Goal: Task Accomplishment & Management: Manage account settings

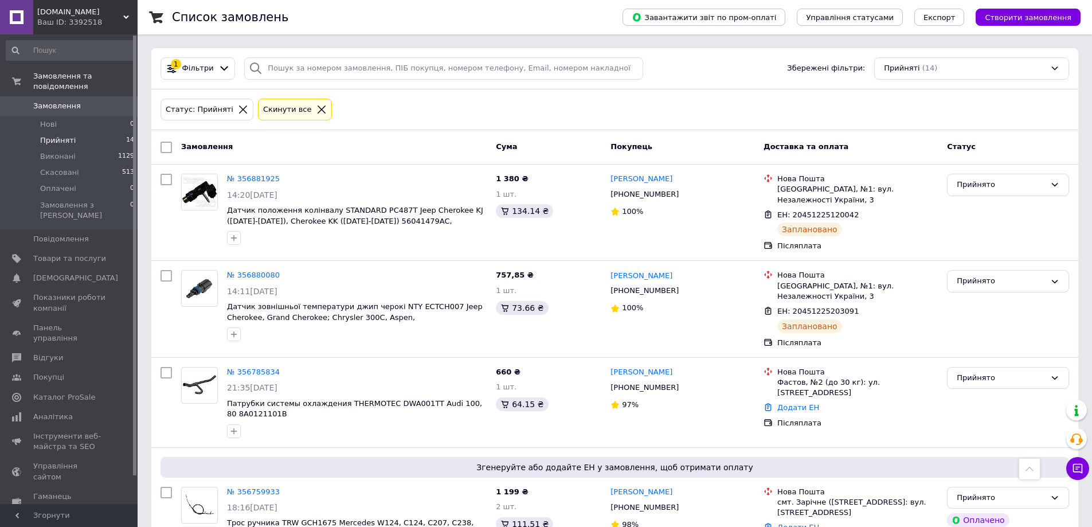
scroll to position [751, 0]
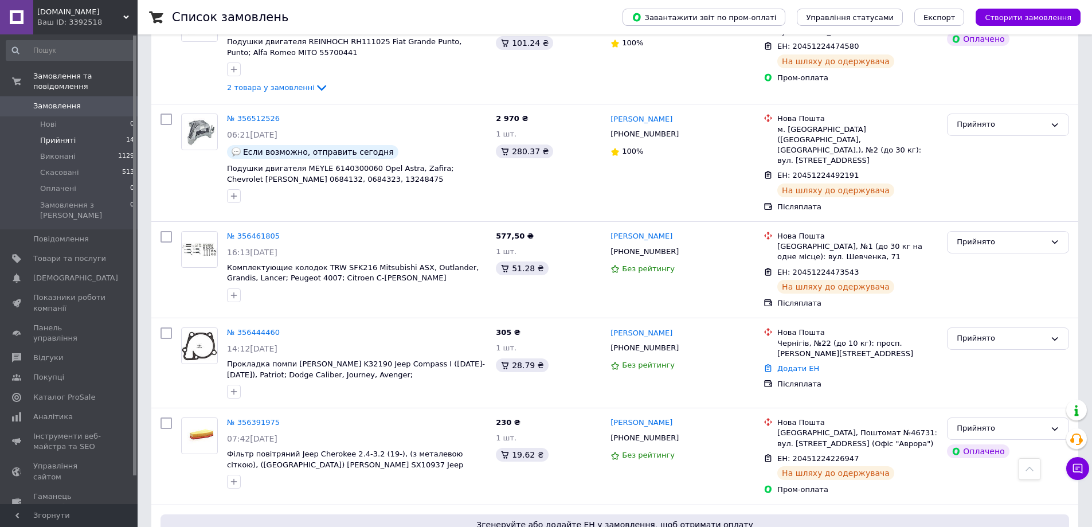
click at [58, 120] on li "Нові 0" at bounding box center [70, 124] width 141 height 16
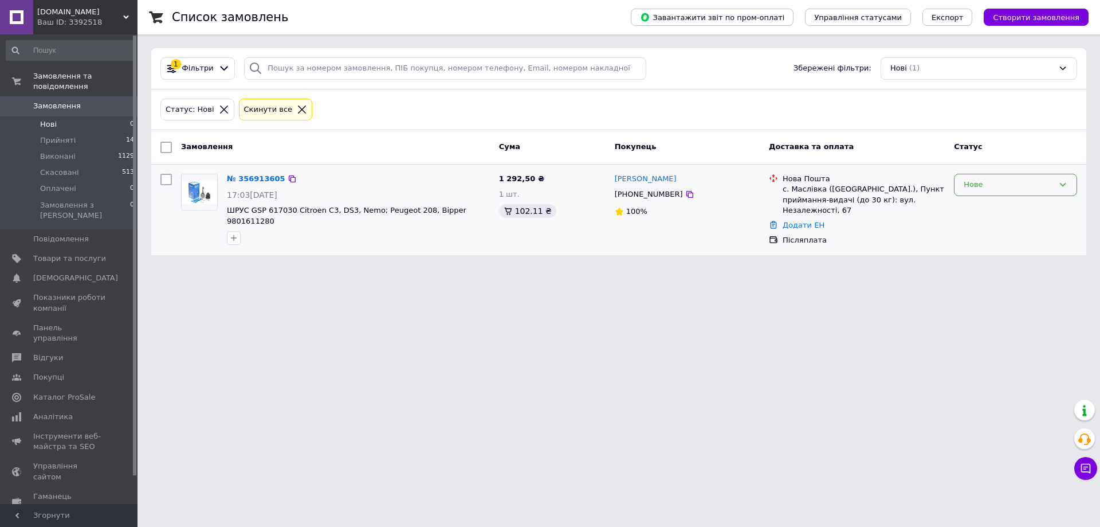
drag, startPoint x: 1040, startPoint y: 181, endPoint x: 1033, endPoint y: 183, distance: 7.2
click at [1037, 181] on div "Нове" at bounding box center [1009, 185] width 90 height 12
click at [1014, 208] on li "Прийнято" at bounding box center [1016, 208] width 122 height 21
click at [73, 132] on li "Прийняті 14" at bounding box center [70, 140] width 141 height 16
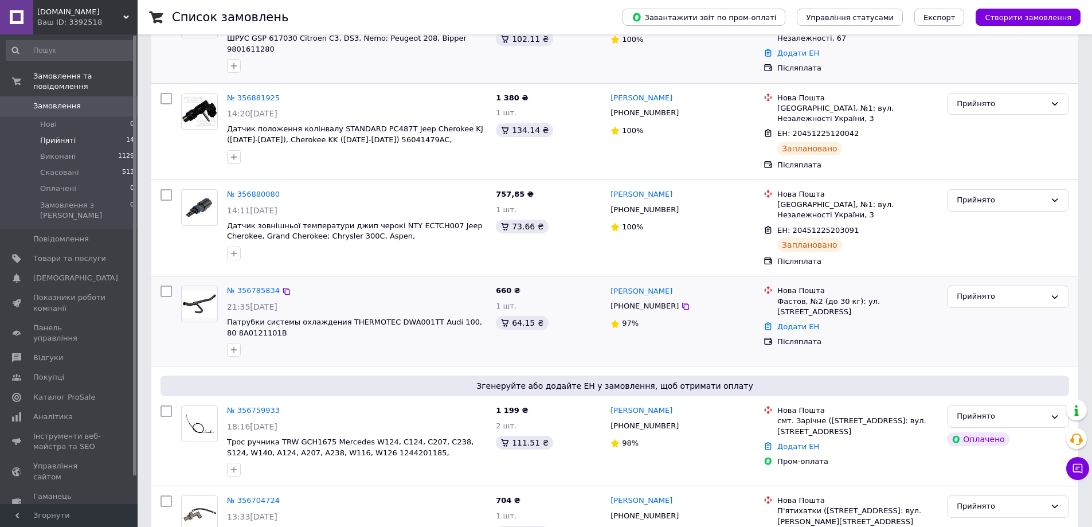
scroll to position [287, 0]
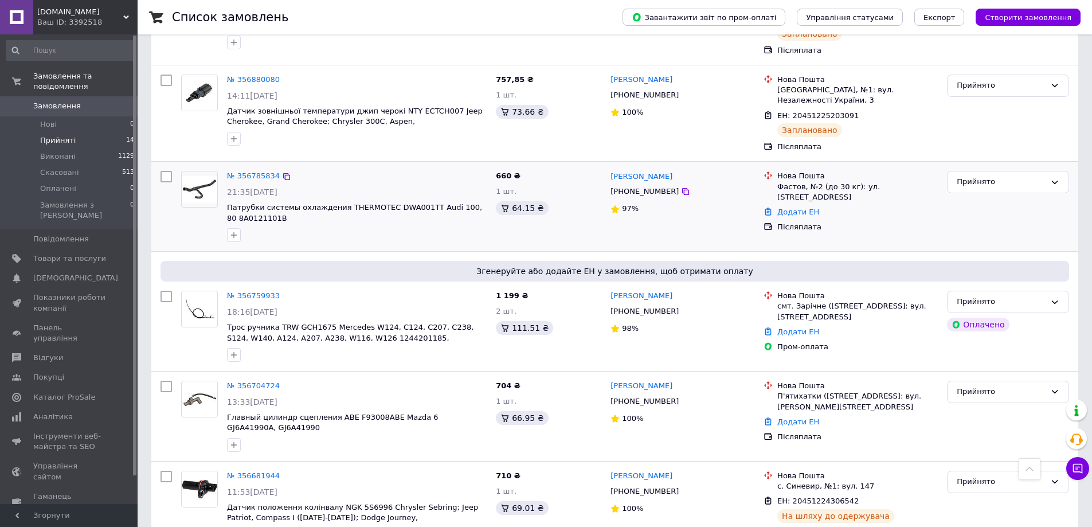
click at [786, 182] on div "Фастов, №2 (до 30 кг): ул. [STREET_ADDRESS]" at bounding box center [857, 192] width 160 height 21
copy div "Фастов"
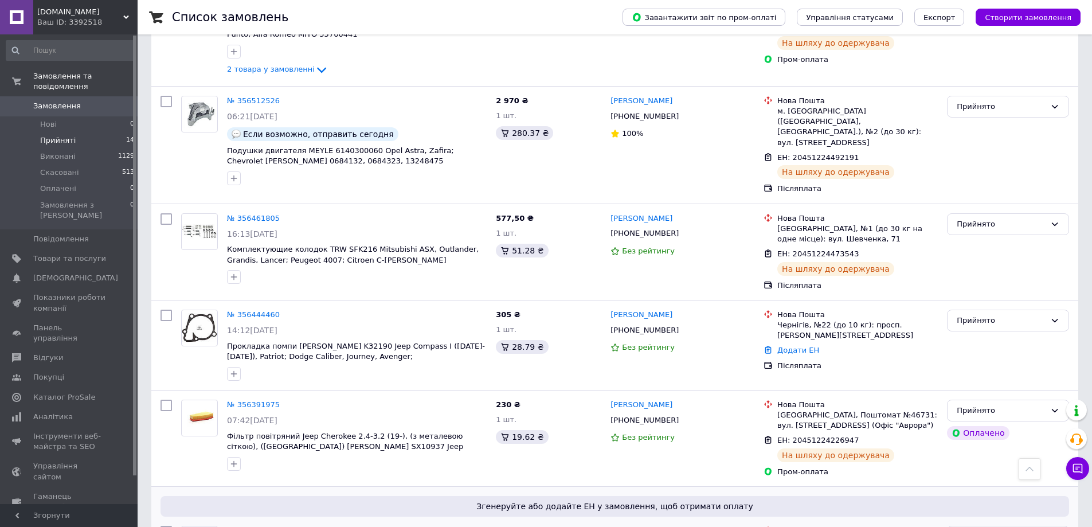
scroll to position [1032, 0]
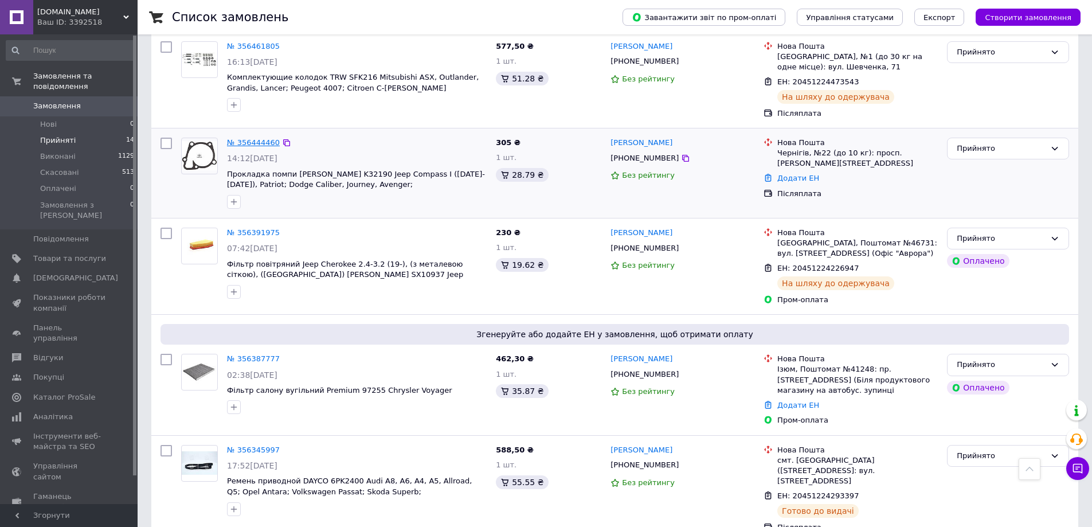
click at [257, 138] on link "№ 356444460" at bounding box center [253, 142] width 53 height 9
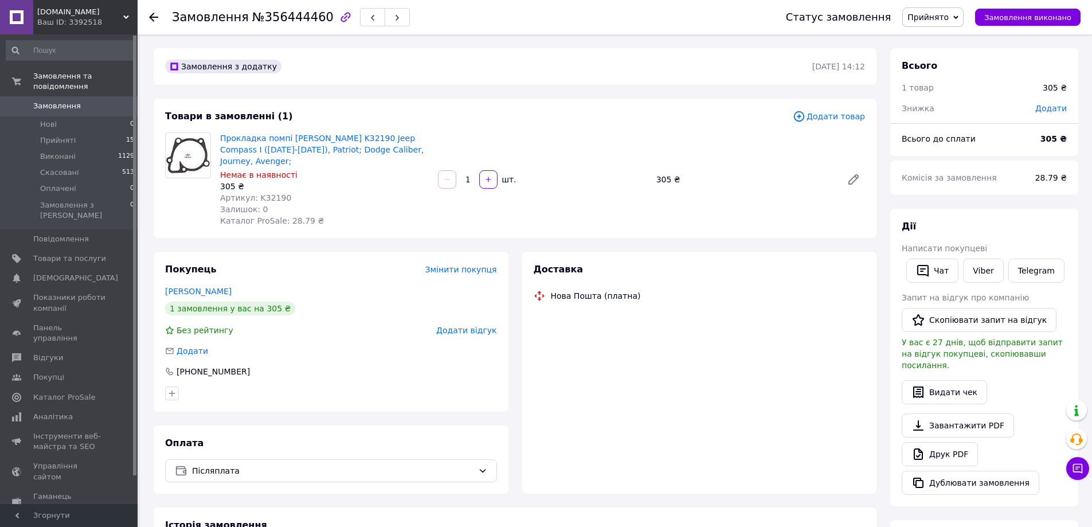
scroll to position [172, 0]
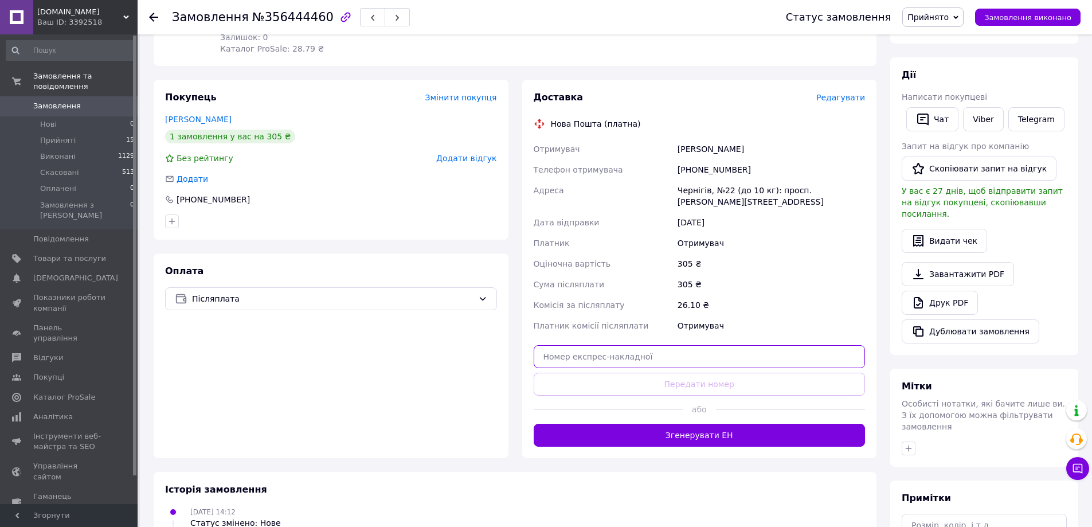
click at [634, 345] on input "text" at bounding box center [700, 356] width 332 height 23
paste input "20451224990436"
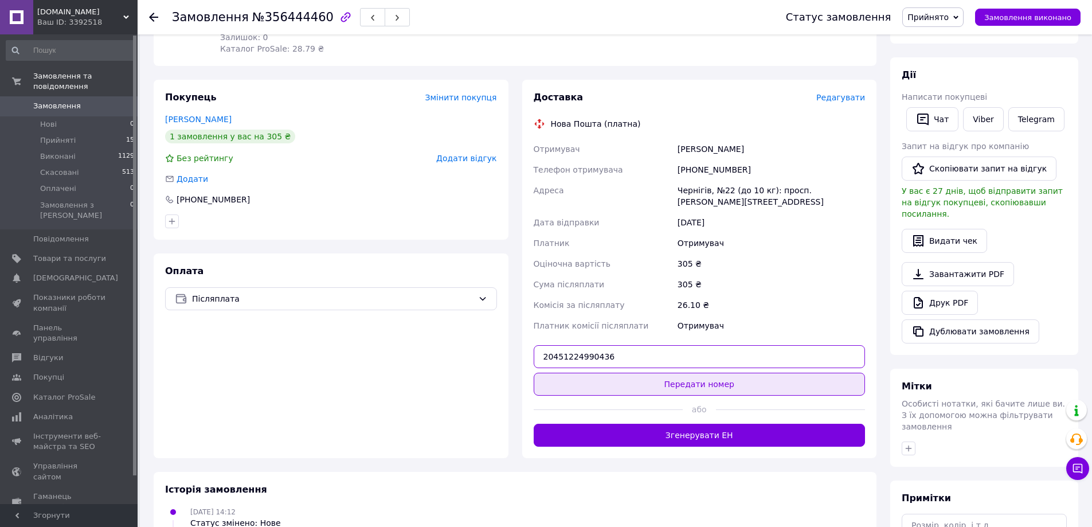
type input "20451224990436"
click at [646, 372] on button "Передати номер" at bounding box center [700, 383] width 332 height 23
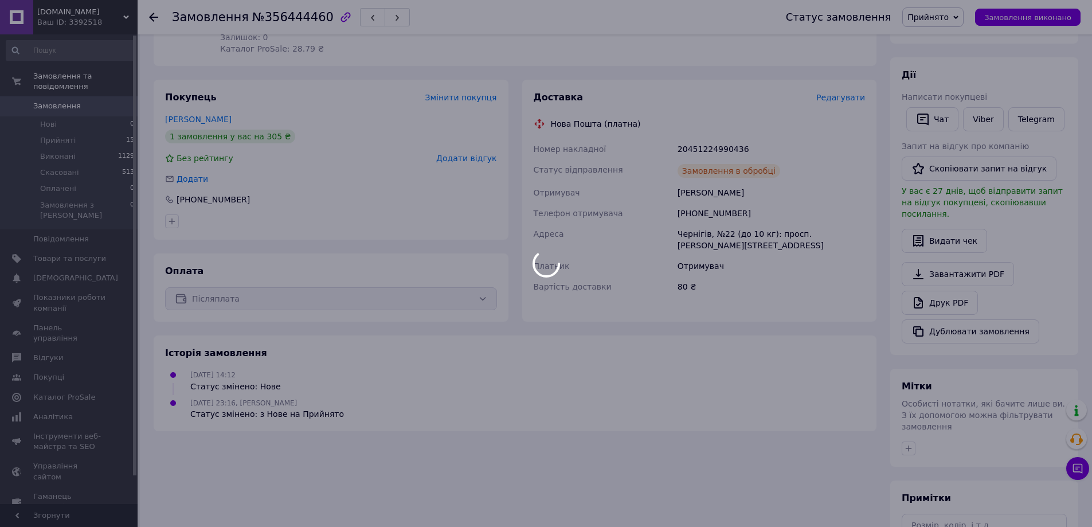
click at [97, 128] on div at bounding box center [546, 263] width 1092 height 527
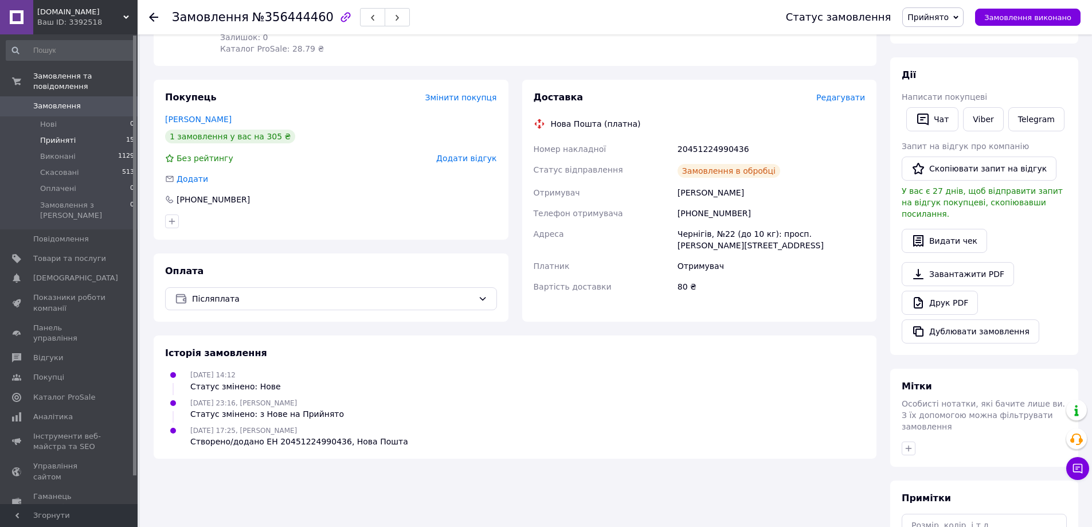
click at [73, 135] on li "Прийняті 15" at bounding box center [70, 140] width 141 height 16
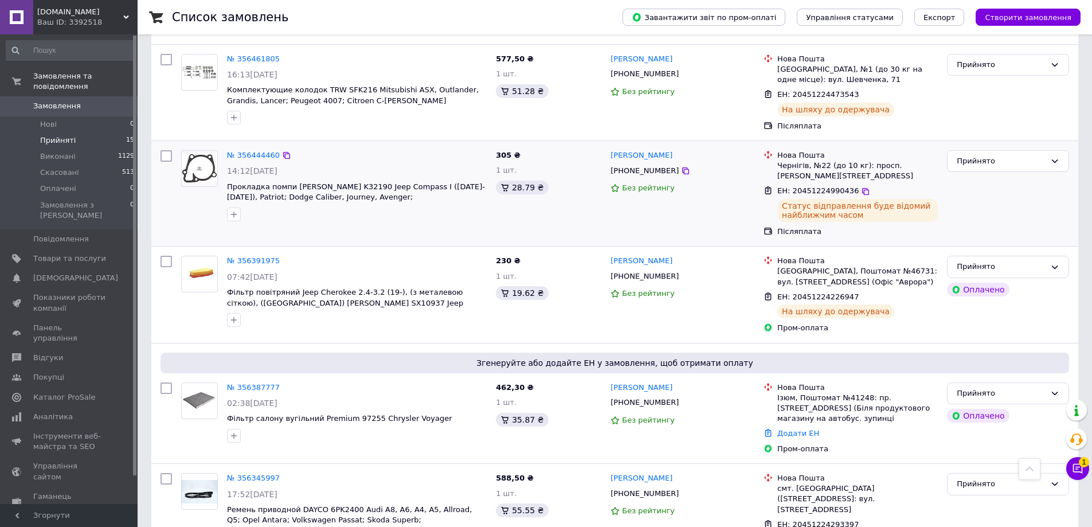
scroll to position [847, 0]
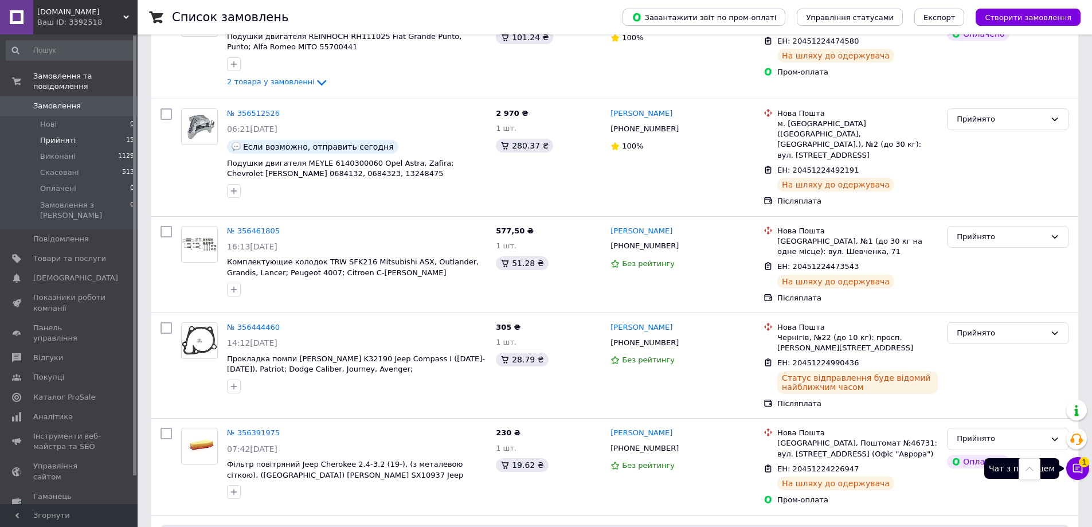
click at [1074, 465] on icon at bounding box center [1077, 467] width 11 height 11
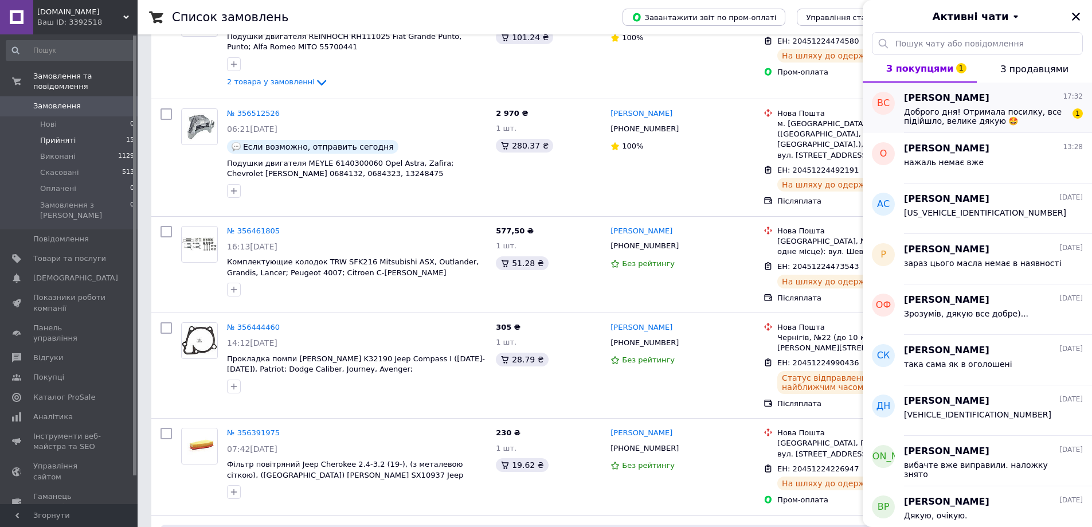
click at [965, 111] on span "Доброго дня! Отримала посилку, все підійшло, велике дякую 🤩" at bounding box center [985, 116] width 163 height 18
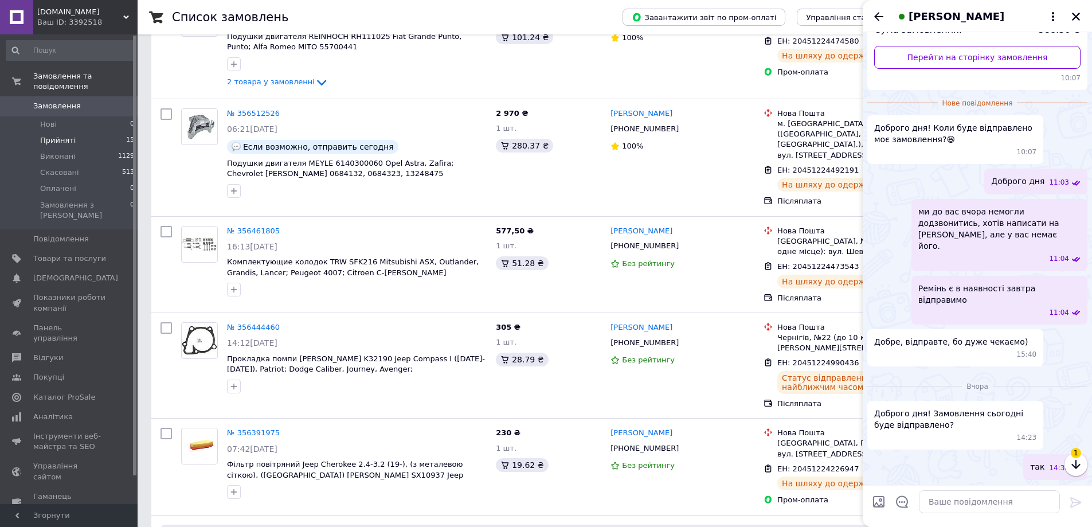
scroll to position [189, 0]
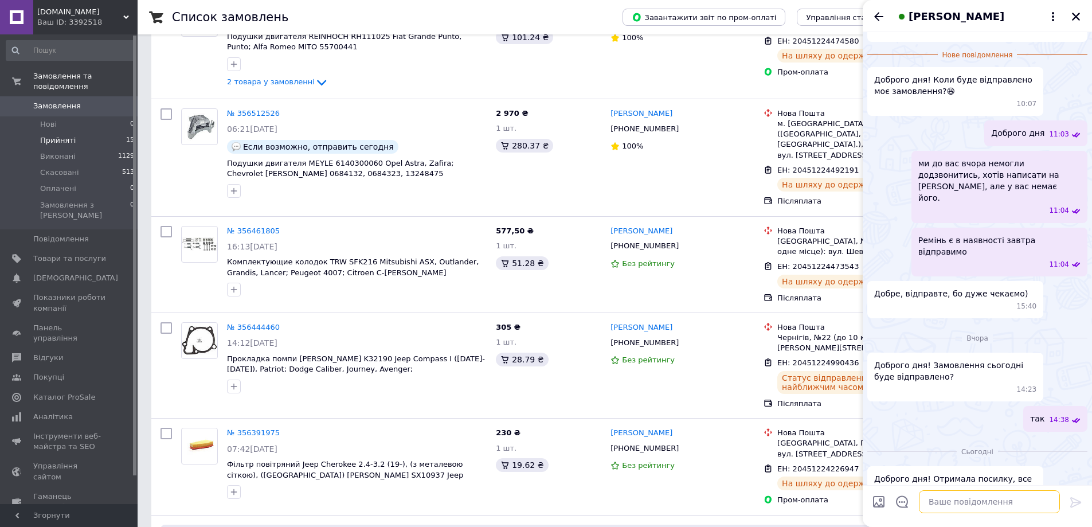
click at [971, 506] on textarea at bounding box center [989, 501] width 141 height 23
type textarea "L"
type textarea "Y"
type textarea "Доброго дня . немає за що! Гарного вам вечора !"
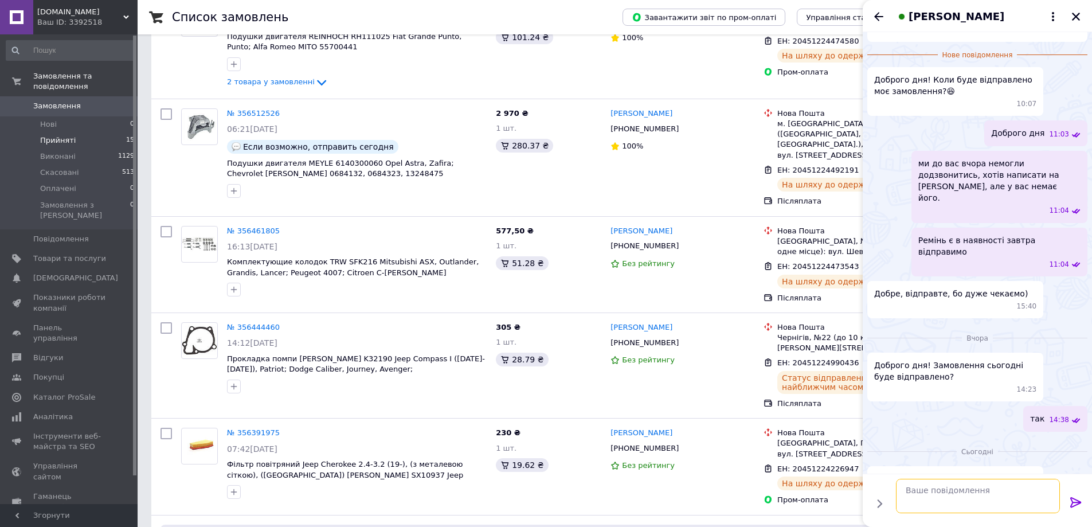
scroll to position [221, 0]
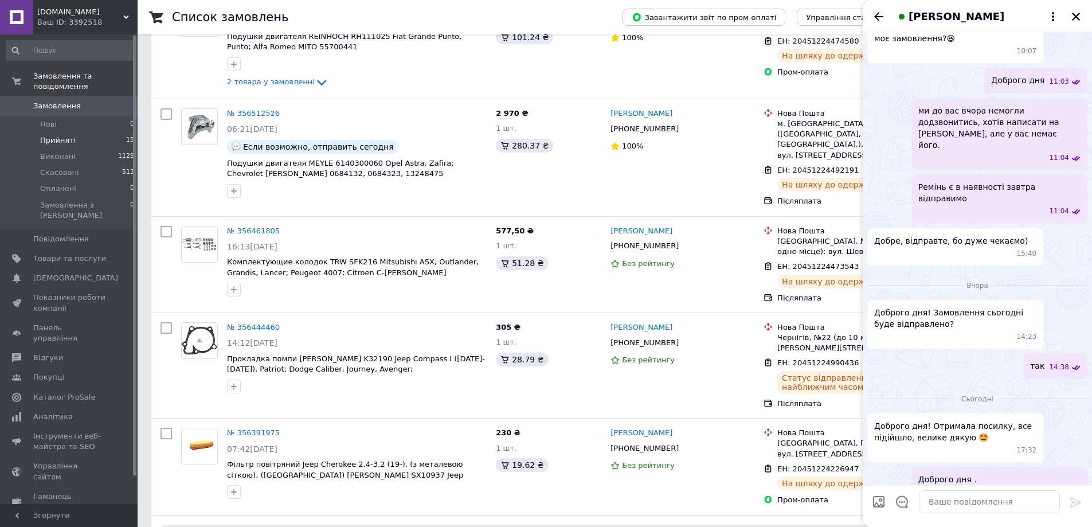
click at [875, 17] on icon "Назад" at bounding box center [879, 17] width 14 height 14
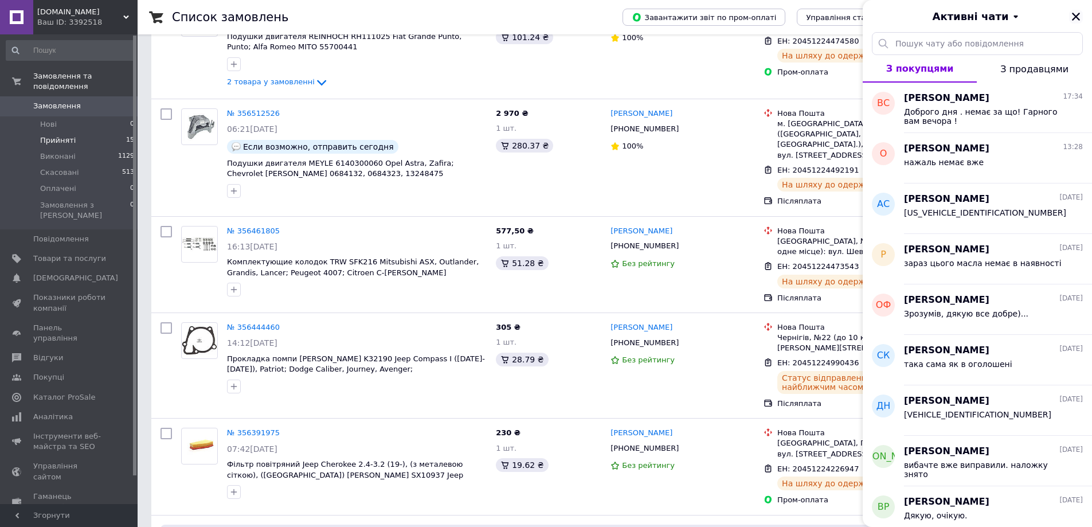
click at [1075, 12] on icon "Закрити" at bounding box center [1076, 16] width 10 height 10
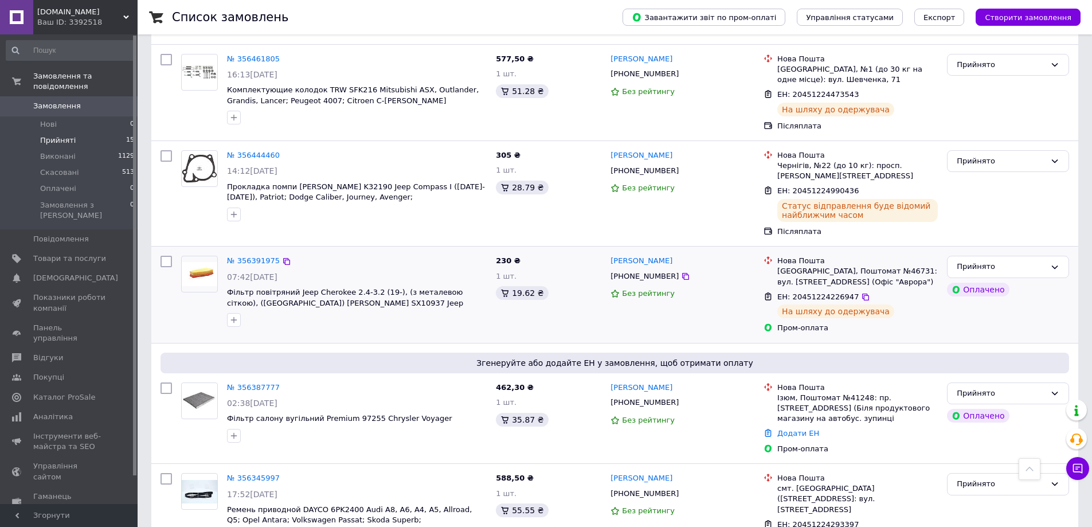
scroll to position [1134, 0]
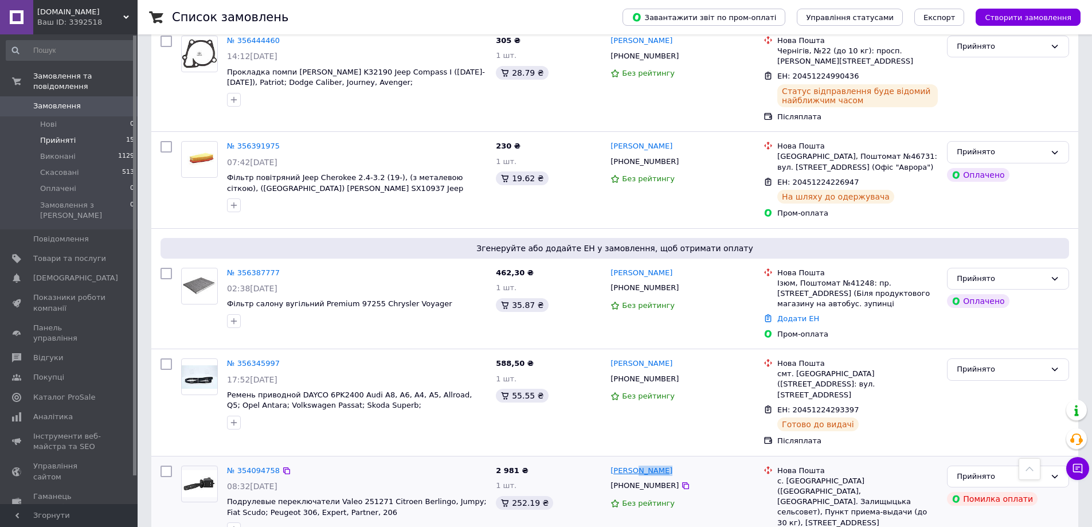
drag, startPoint x: 668, startPoint y: 424, endPoint x: 633, endPoint y: 429, distance: 35.3
click at [633, 464] on div "[PERSON_NAME]" at bounding box center [682, 470] width 146 height 13
copy link "[PERSON_NAME]"
click at [249, 466] on link "№ 354094758" at bounding box center [253, 470] width 53 height 9
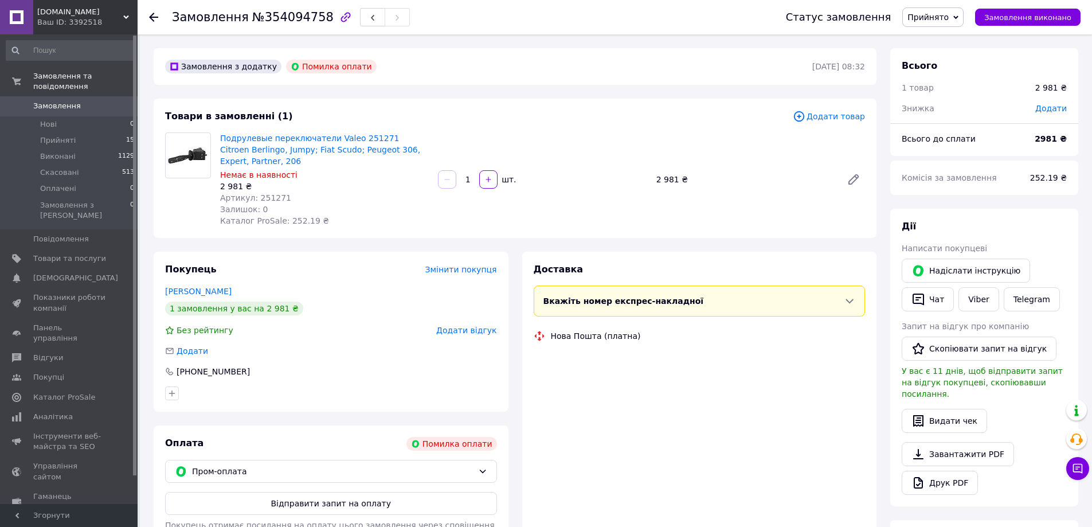
scroll to position [248, 0]
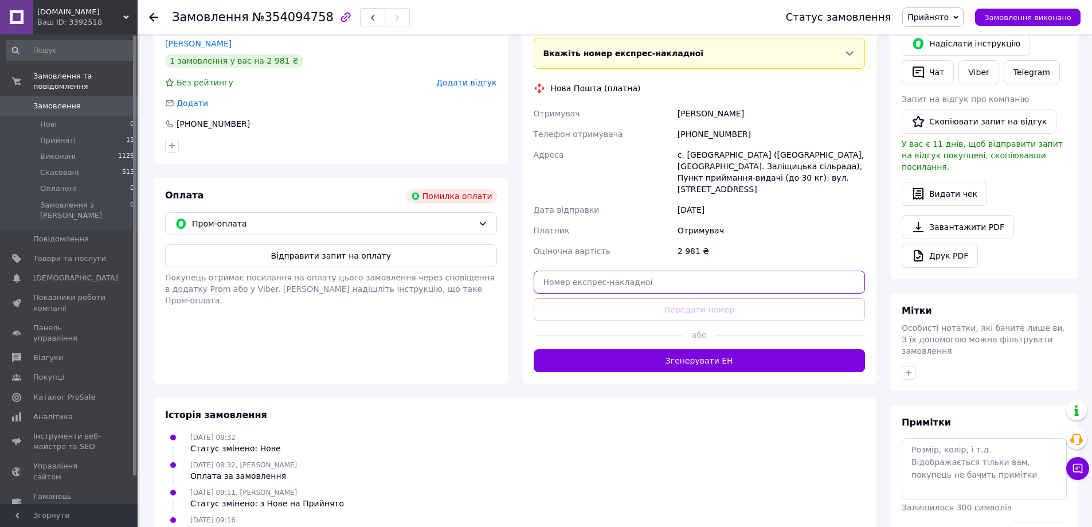
click at [614, 272] on input "text" at bounding box center [700, 281] width 332 height 23
paste input "20451225203303"
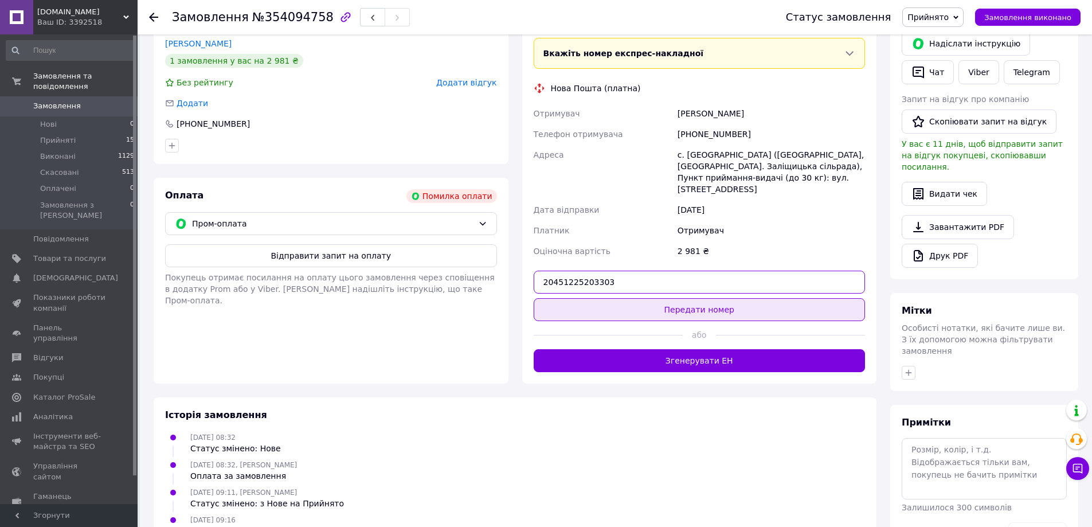
type input "20451225203303"
click at [627, 298] on button "Передати номер" at bounding box center [700, 309] width 332 height 23
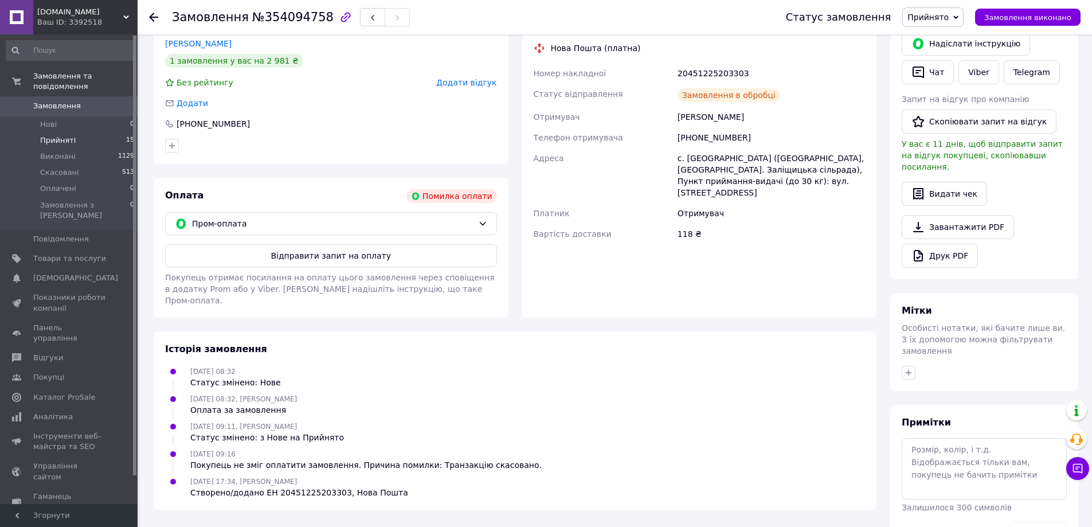
click at [66, 135] on span "Прийняті" at bounding box center [58, 140] width 36 height 10
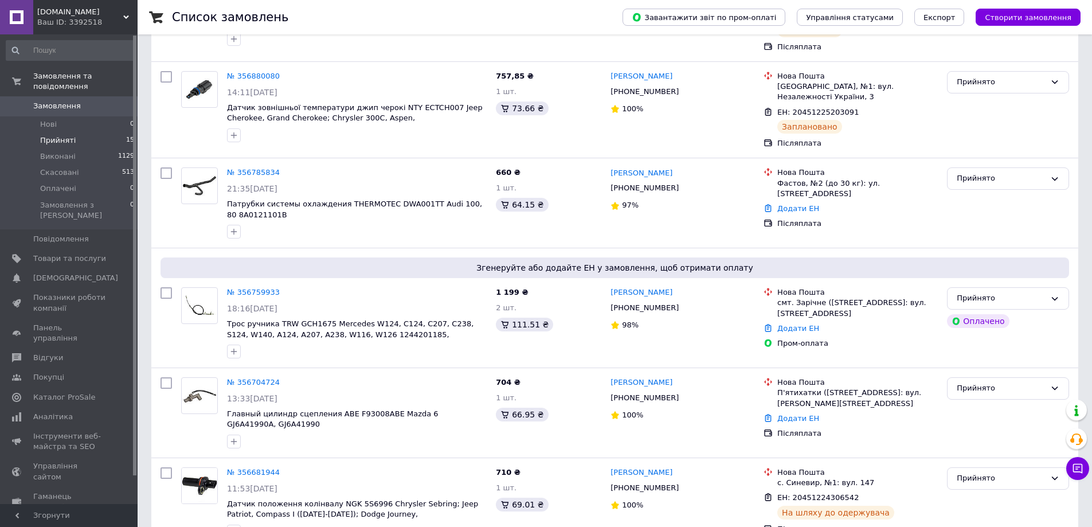
scroll to position [233, 0]
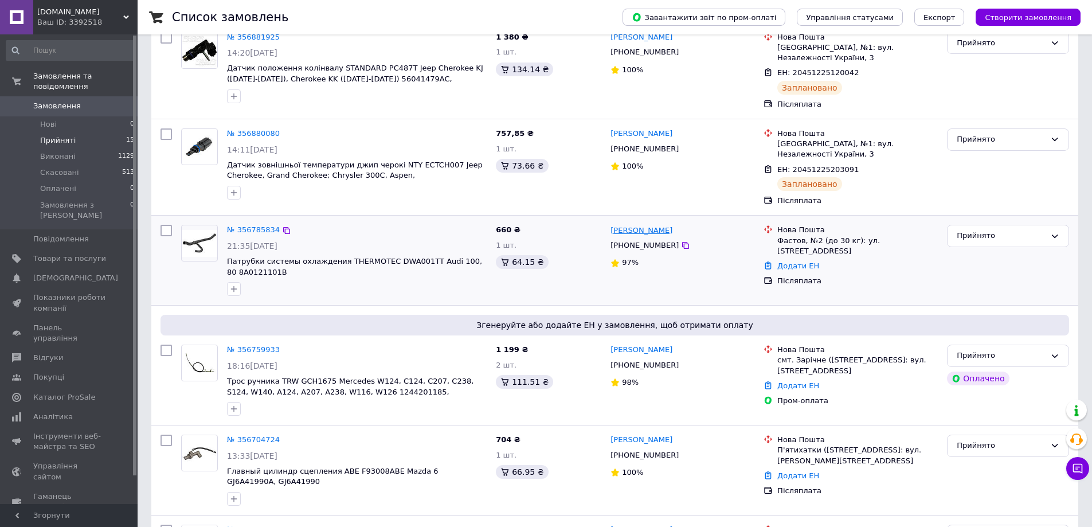
drag, startPoint x: 691, startPoint y: 207, endPoint x: 649, endPoint y: 206, distance: 41.3
click at [649, 223] on div "[PERSON_NAME]" at bounding box center [682, 229] width 146 height 13
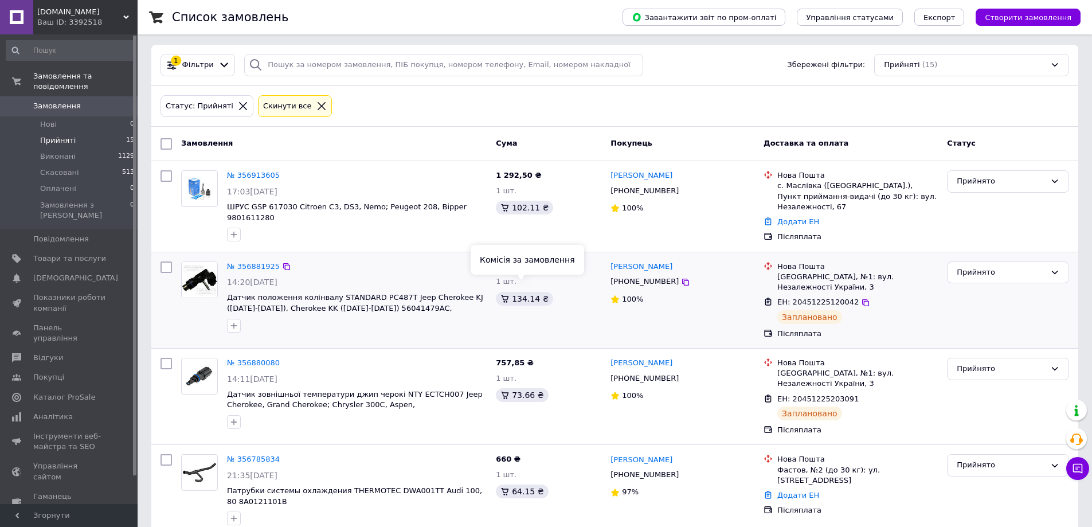
scroll to position [0, 0]
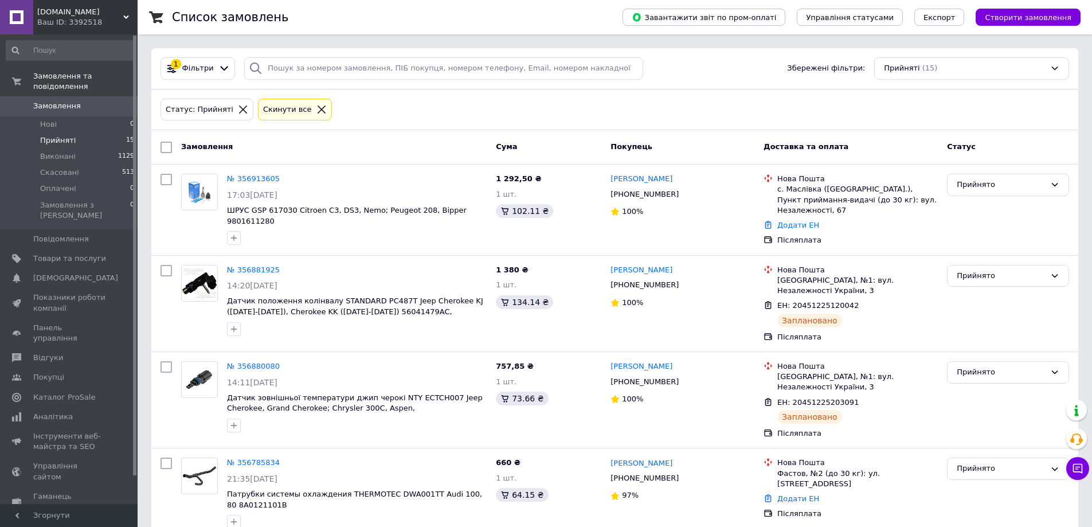
click at [74, 132] on li "Прийняті 15" at bounding box center [70, 140] width 141 height 16
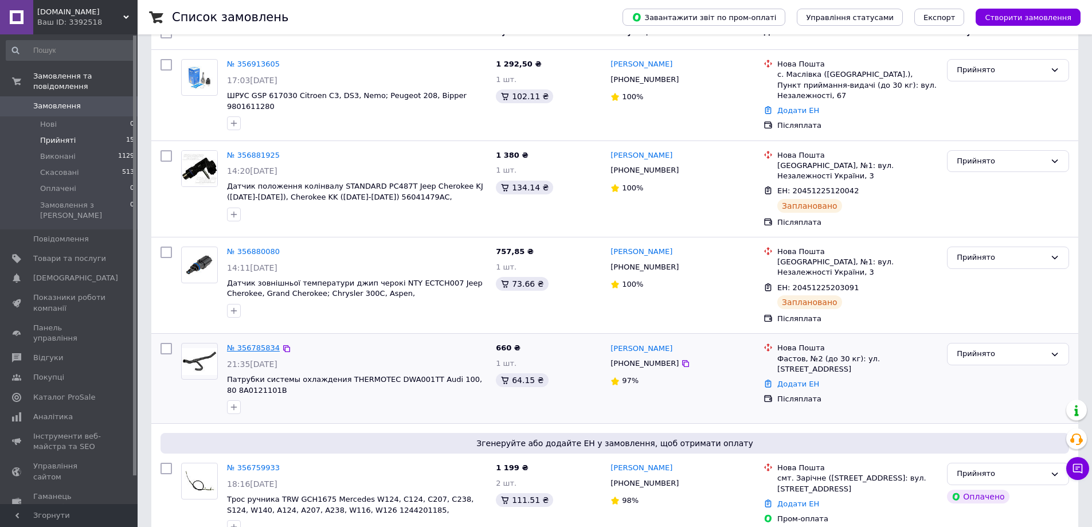
click at [262, 343] on link "№ 356785834" at bounding box center [253, 347] width 53 height 9
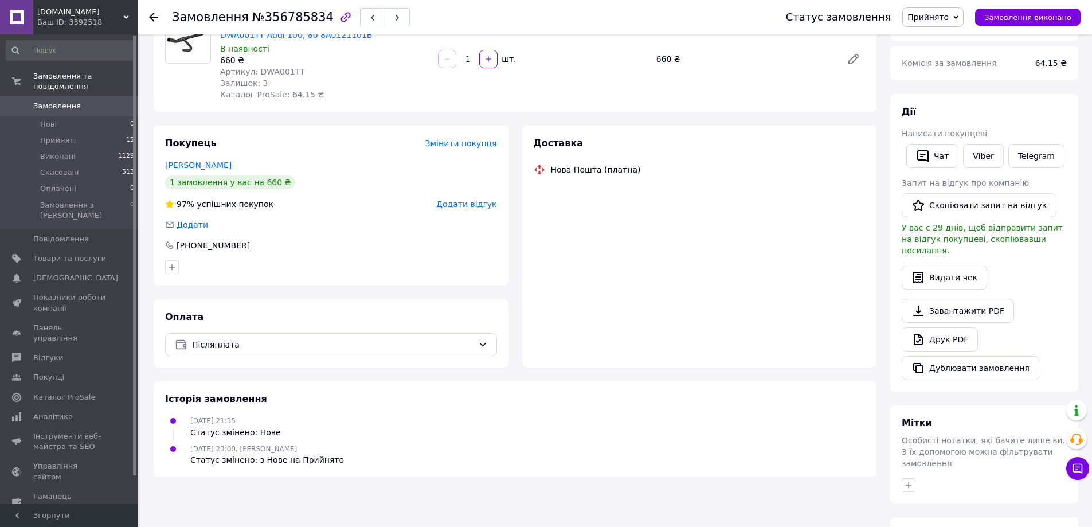
scroll to position [172, 0]
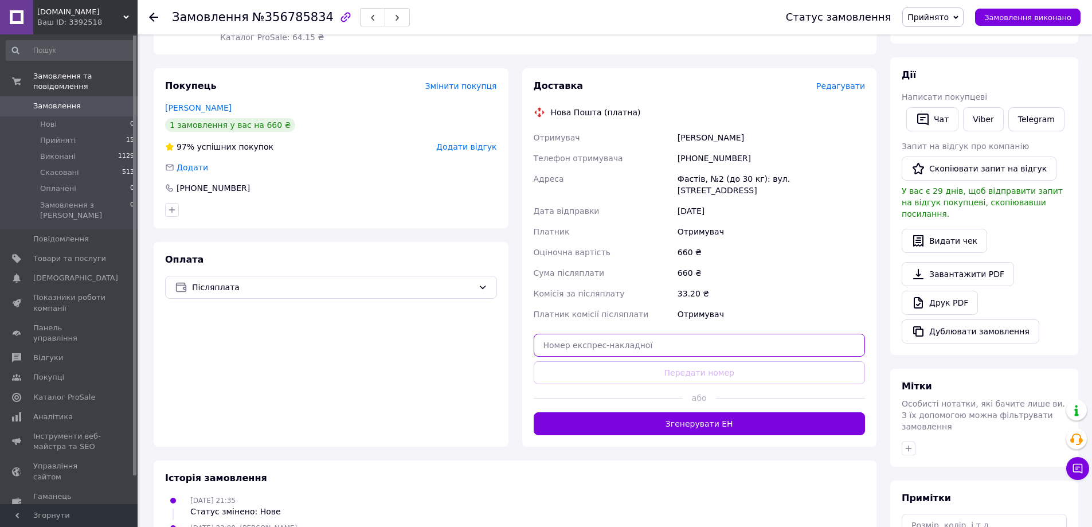
drag, startPoint x: 601, startPoint y: 329, endPoint x: 636, endPoint y: 353, distance: 42.4
click at [601, 334] on input "text" at bounding box center [700, 345] width 332 height 23
paste input "20451225310192"
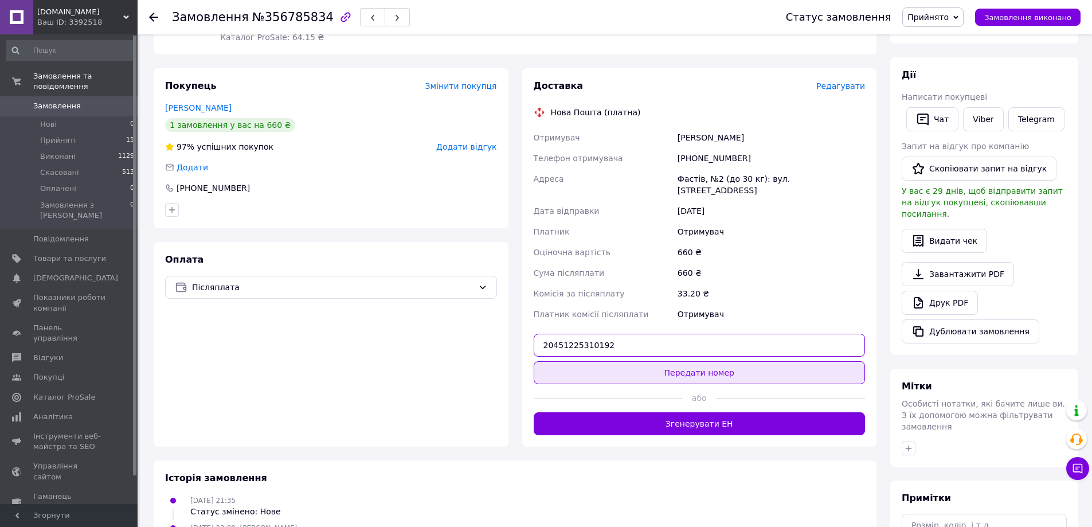
type input "20451225310192"
click at [637, 361] on button "Передати номер" at bounding box center [700, 372] width 332 height 23
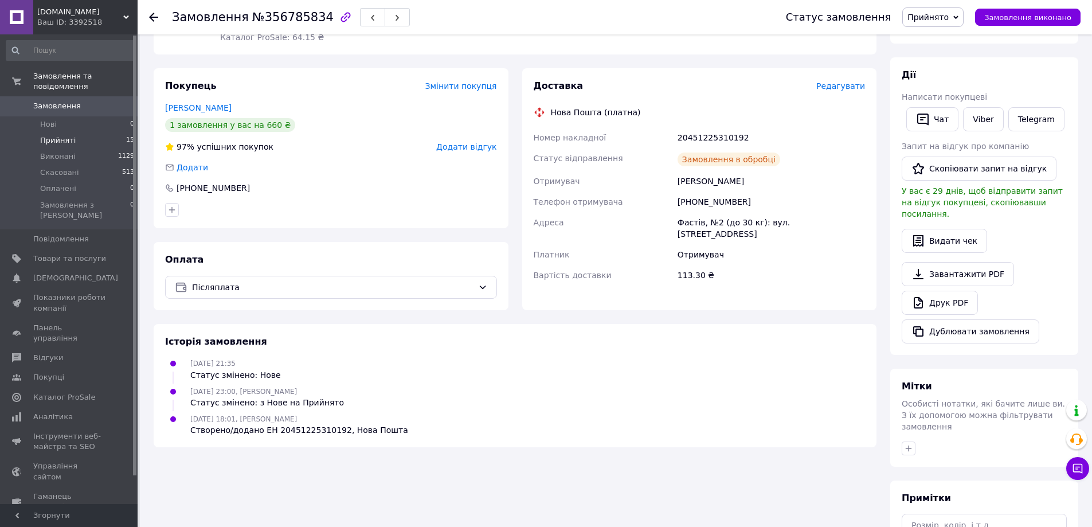
click at [61, 135] on span "Прийняті" at bounding box center [58, 140] width 36 height 10
